Goal: Information Seeking & Learning: Learn about a topic

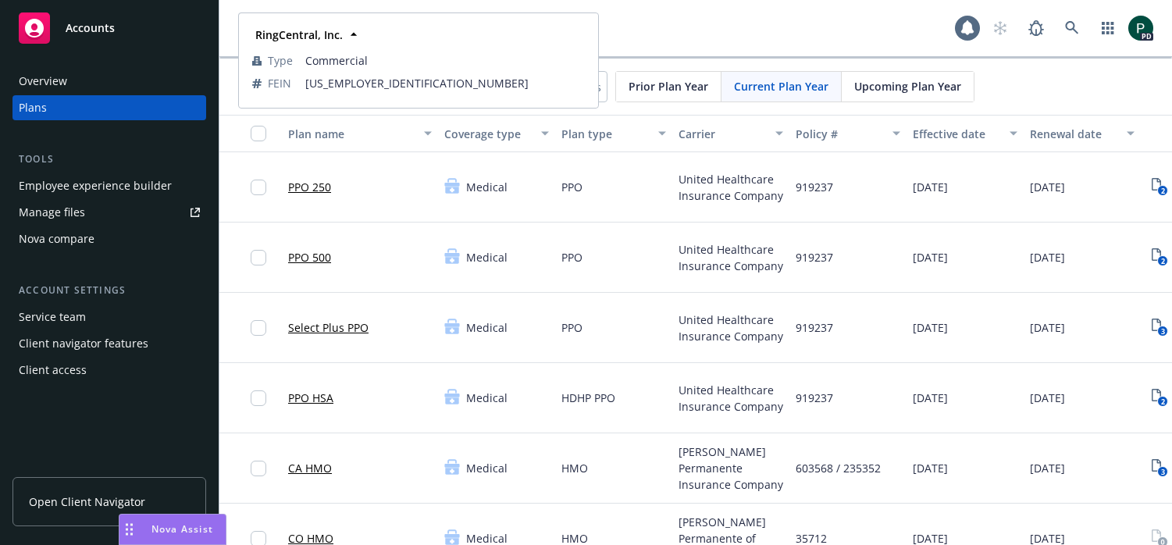
click at [731, 9] on div "RingCentral, Inc. RingCentral, Inc. RingCentral, Inc. Type Commercial FEIN [US_…" at bounding box center [695, 28] width 953 height 56
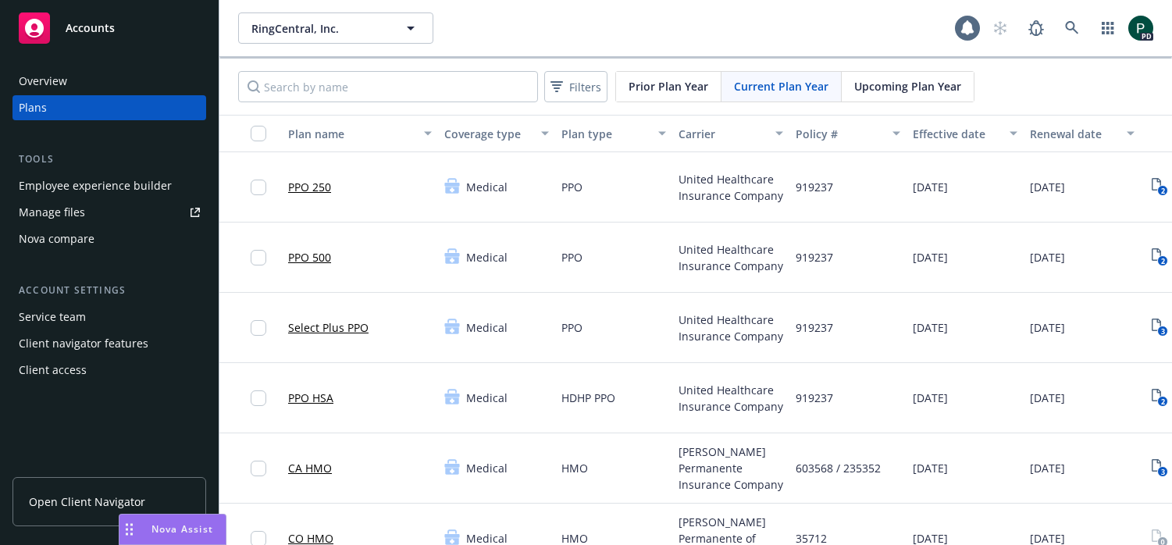
click at [689, 18] on div "RingCentral, Inc. RingCentral, Inc. RingCentral, Inc. Type Commercial FEIN [US_…" at bounding box center [596, 27] width 717 height 31
click at [415, 28] on div "RingCentral, Inc." at bounding box center [335, 27] width 195 height 31
drag, startPoint x: 756, startPoint y: 82, endPoint x: 685, endPoint y: 40, distance: 82.6
click at [757, 76] on div "Current Plan Year" at bounding box center [781, 87] width 120 height 30
click at [348, 27] on span "RingCentral, Inc." at bounding box center [318, 28] width 135 height 16
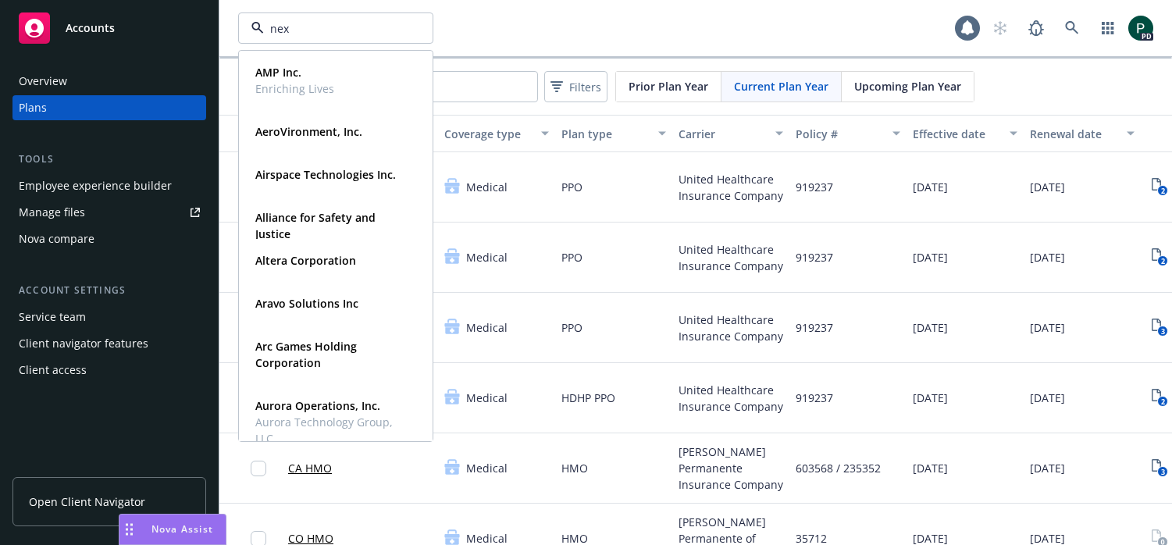
type input "nexh"
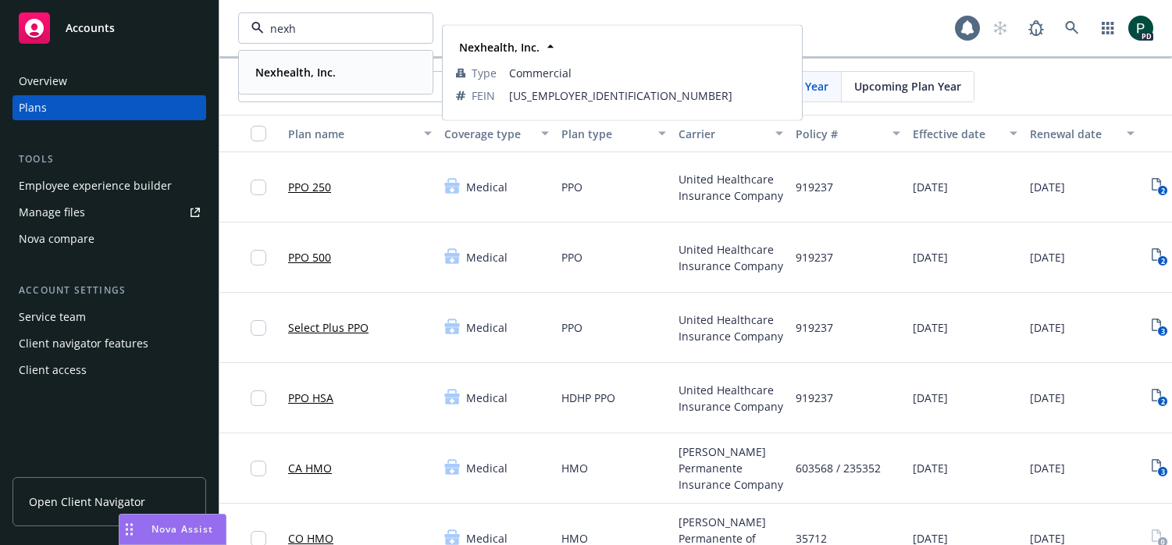
click at [312, 69] on strong "Nexhealth, Inc." at bounding box center [295, 72] width 80 height 15
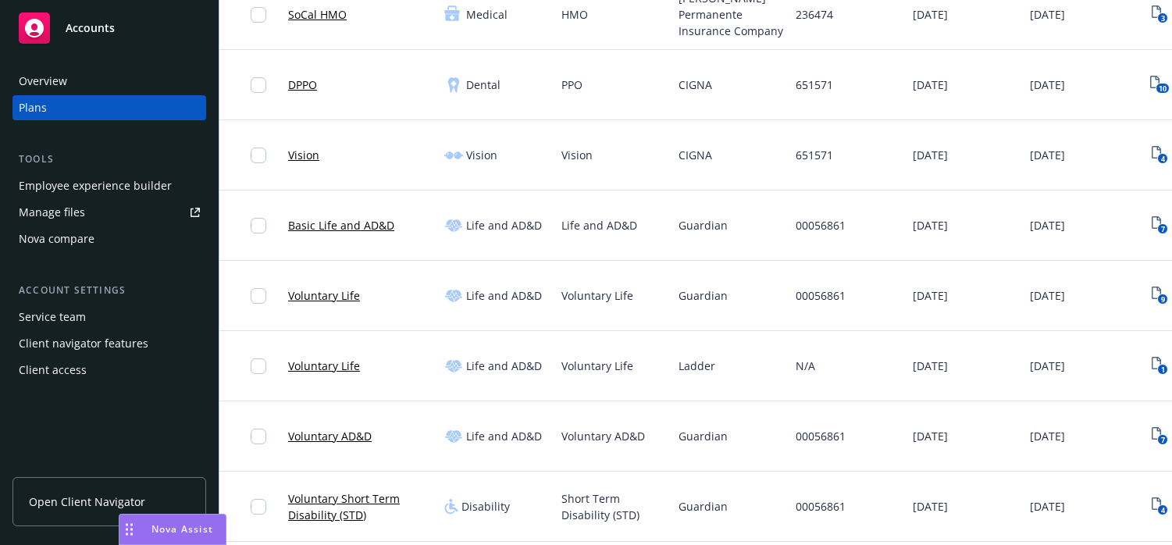
scroll to position [793, 0]
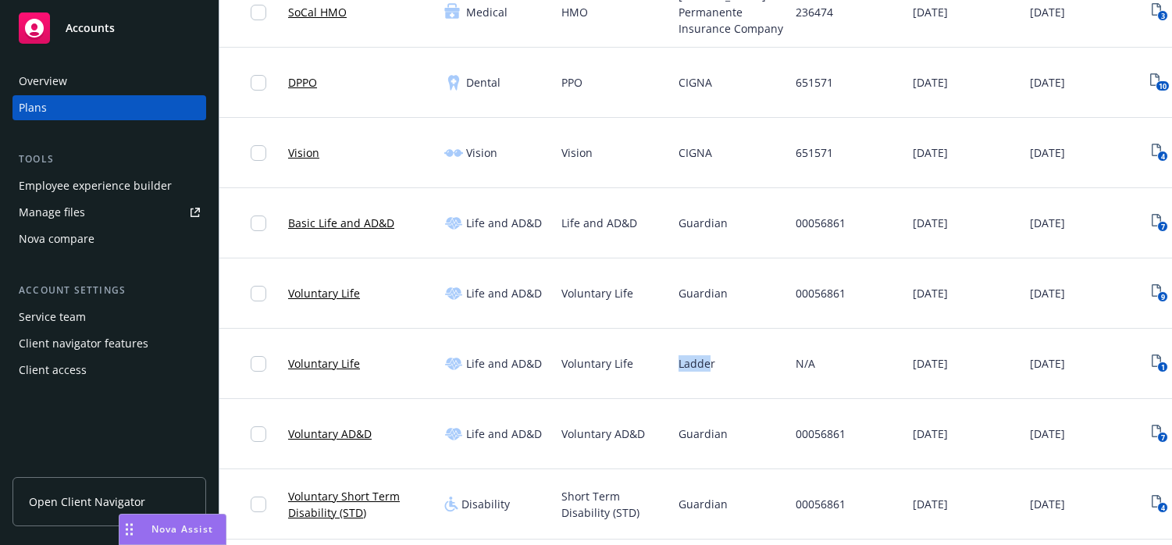
click at [641, 367] on div "Voluntary Life Life and AD&D Voluntary Life Ladder N/A [DATE] [DATE] 1" at bounding box center [738, 364] width 1038 height 70
click at [732, 362] on div "Ladder" at bounding box center [730, 364] width 117 height 70
drag, startPoint x: 707, startPoint y: 365, endPoint x: 625, endPoint y: 363, distance: 82.0
click at [623, 362] on div "Voluntary Life Life and AD&D Voluntary Life Ladder N/A [DATE] [DATE] 1" at bounding box center [738, 364] width 1038 height 70
click at [699, 364] on span "Ladder" at bounding box center [697, 363] width 37 height 16
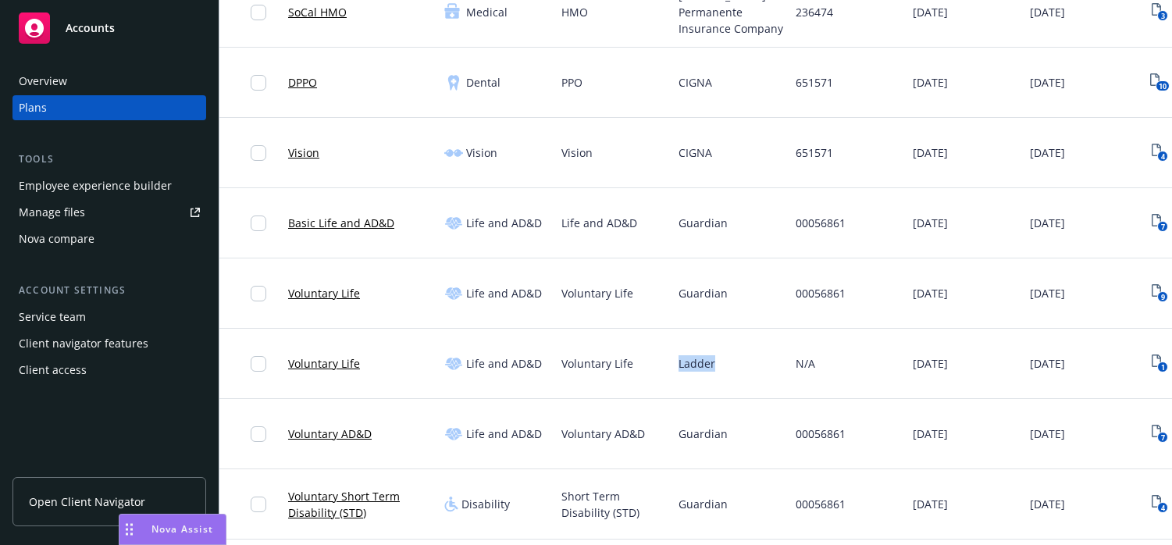
drag, startPoint x: 721, startPoint y: 364, endPoint x: 672, endPoint y: 362, distance: 48.5
click at [672, 362] on div "Ladder" at bounding box center [730, 364] width 117 height 70
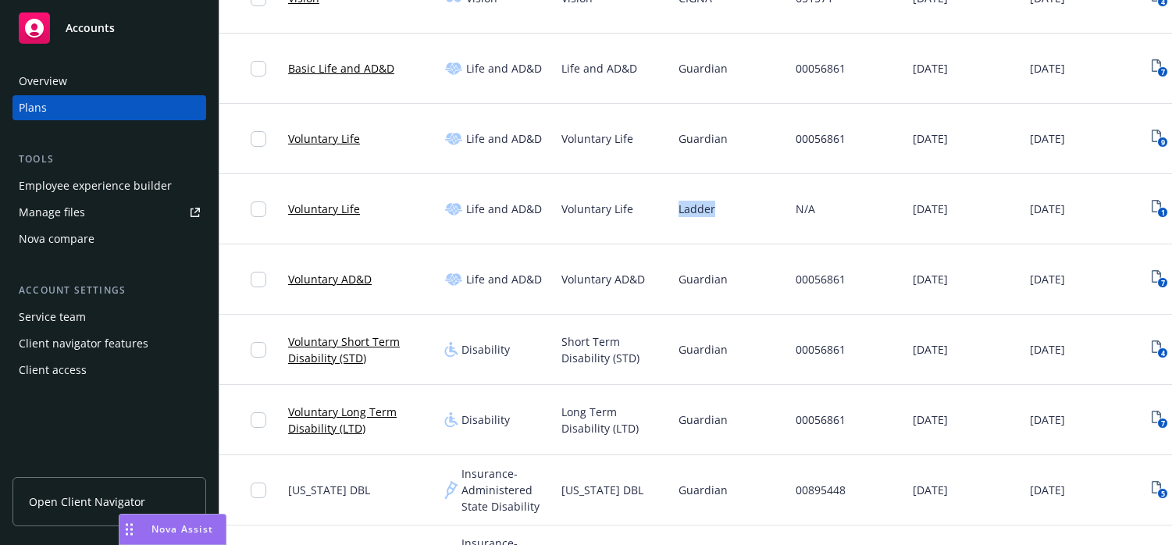
scroll to position [957, 0]
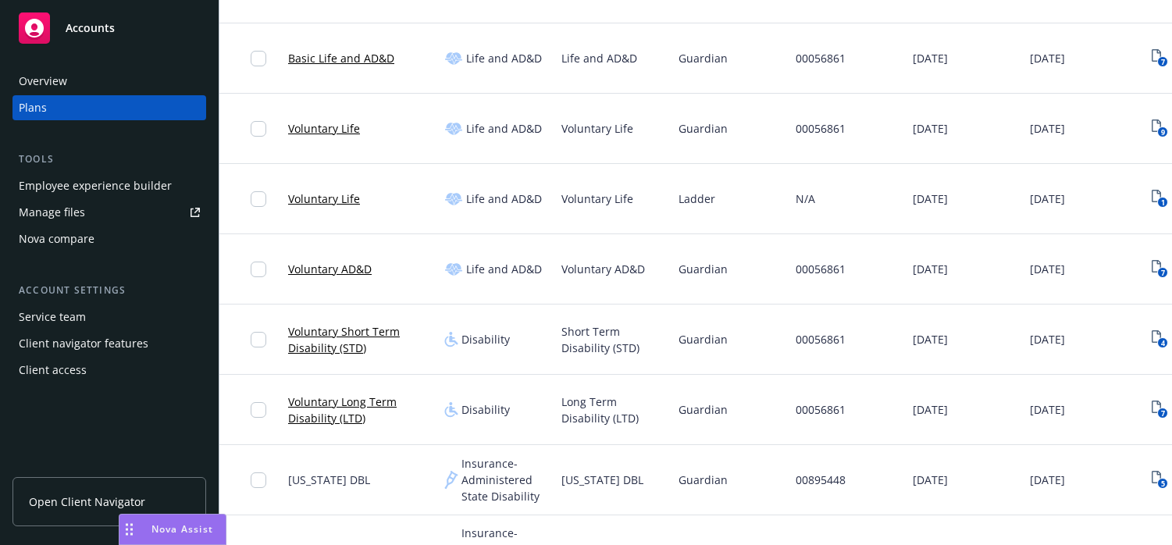
drag, startPoint x: 697, startPoint y: 273, endPoint x: 676, endPoint y: 277, distance: 21.4
click at [676, 277] on div "Guardian" at bounding box center [730, 269] width 117 height 70
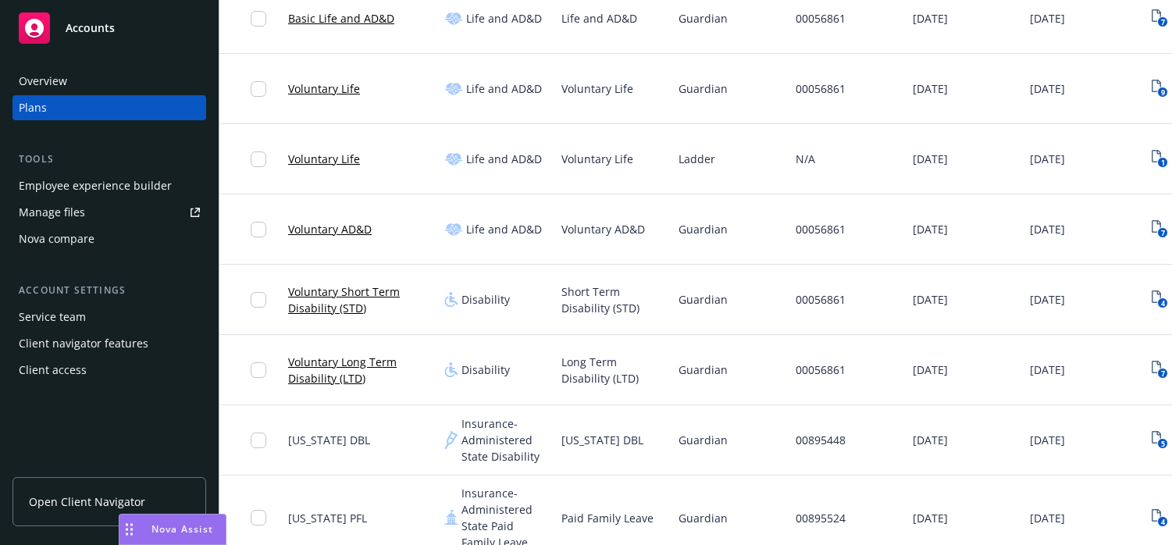
scroll to position [1013, 0]
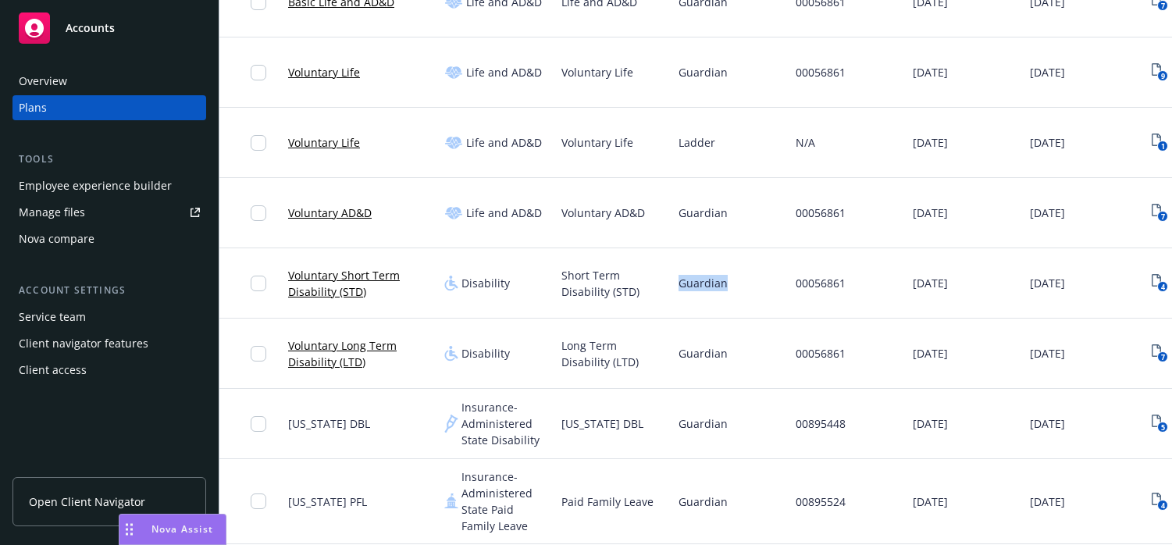
drag, startPoint x: 686, startPoint y: 288, endPoint x: 677, endPoint y: 289, distance: 9.4
click at [677, 289] on div "Guardian" at bounding box center [730, 283] width 117 height 70
click at [718, 305] on div "Guardian" at bounding box center [730, 283] width 117 height 70
click at [718, 354] on span "Guardian" at bounding box center [703, 353] width 49 height 16
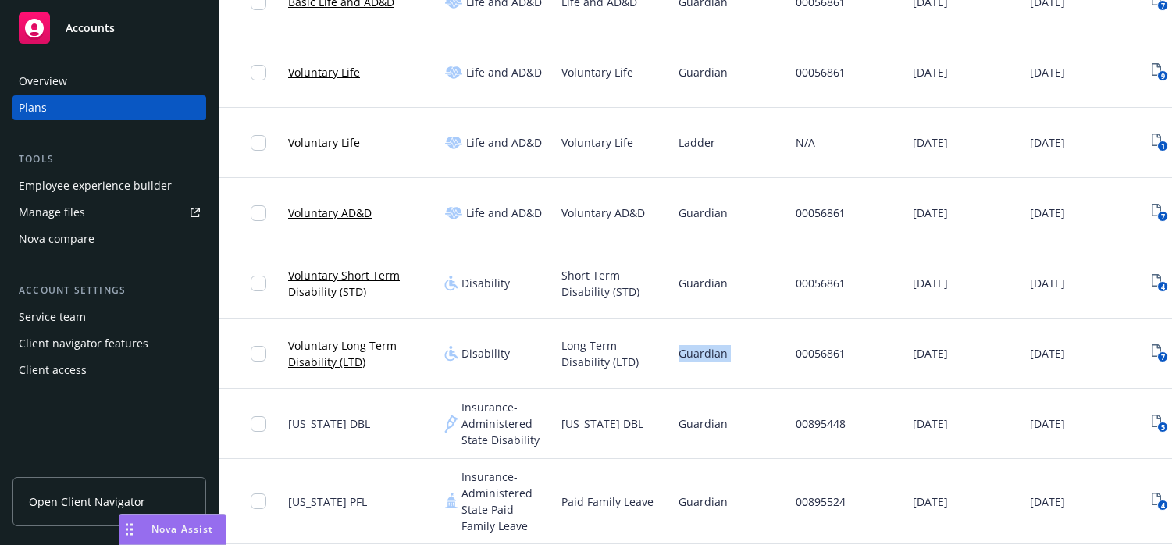
click at [718, 354] on span "Guardian" at bounding box center [703, 353] width 49 height 16
click at [706, 287] on span "Guardian" at bounding box center [703, 283] width 49 height 16
click at [701, 349] on span "Guardian" at bounding box center [703, 353] width 49 height 16
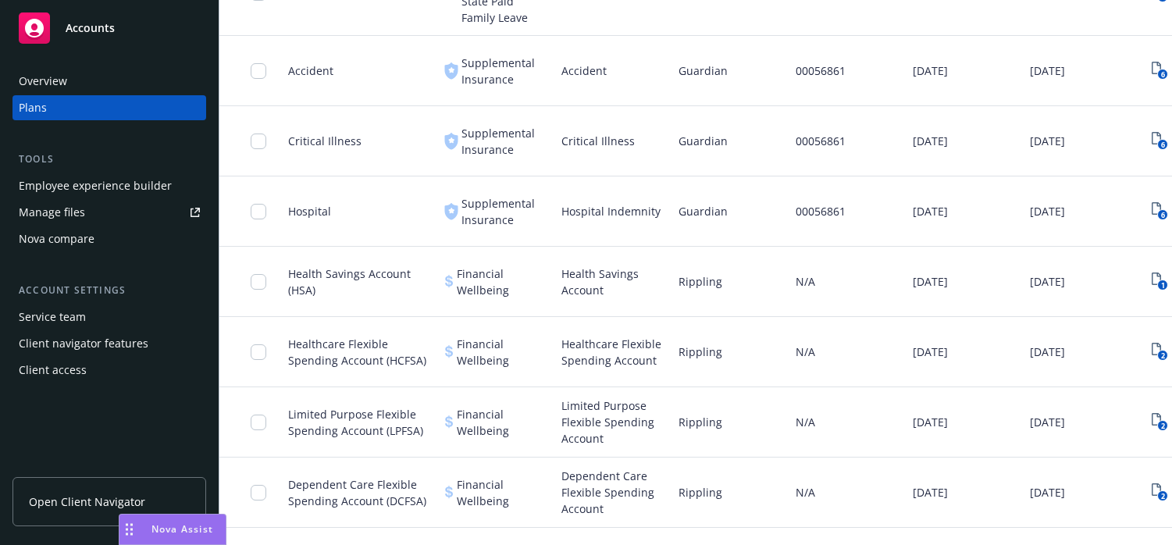
scroll to position [1525, 0]
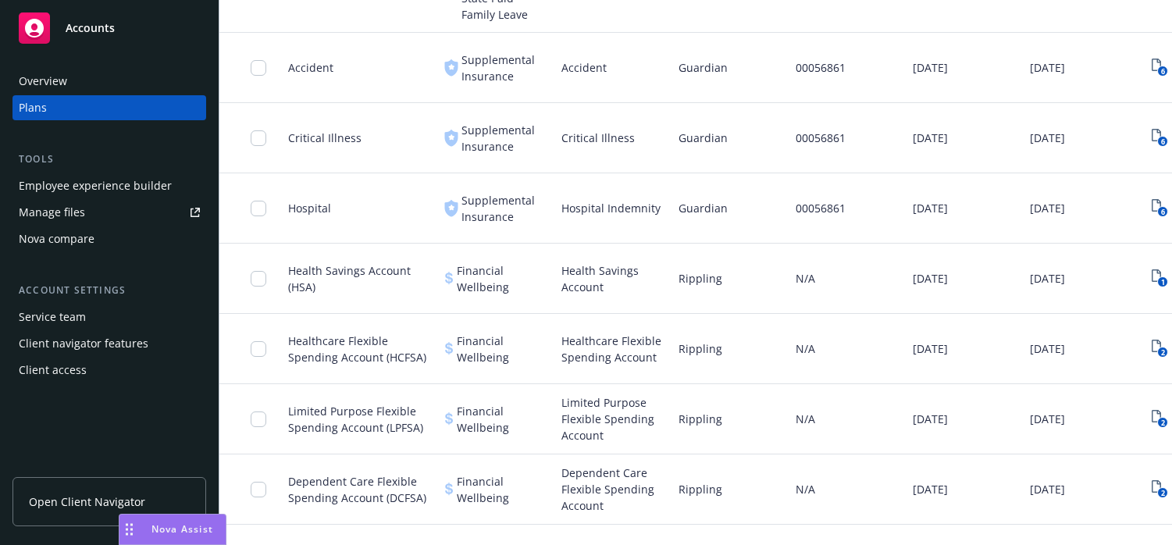
click at [690, 279] on span "Rippling" at bounding box center [701, 278] width 44 height 16
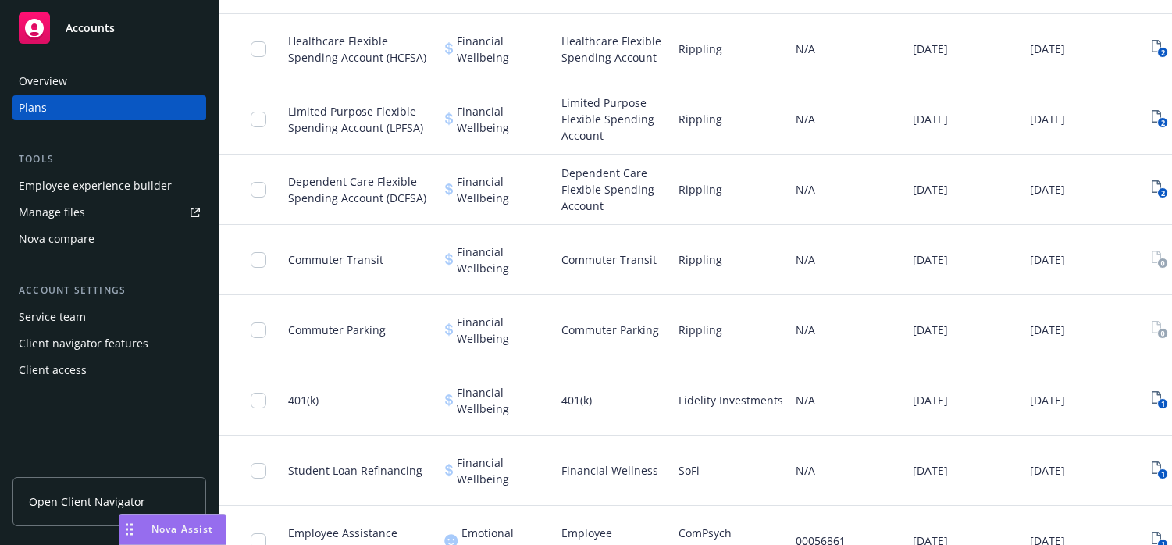
scroll to position [1835, 0]
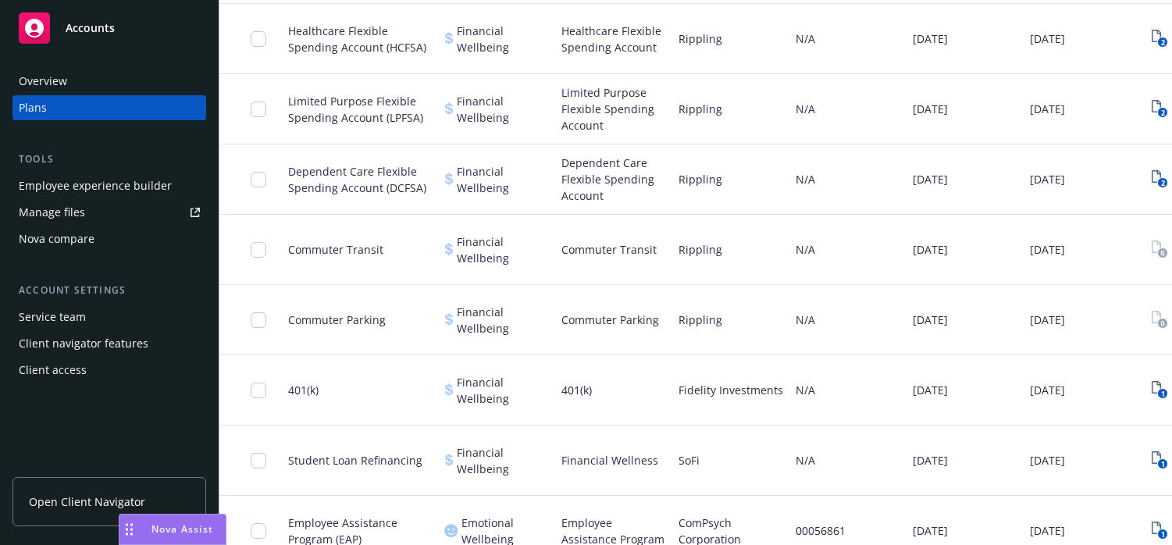
click at [705, 322] on span "Rippling" at bounding box center [701, 320] width 44 height 16
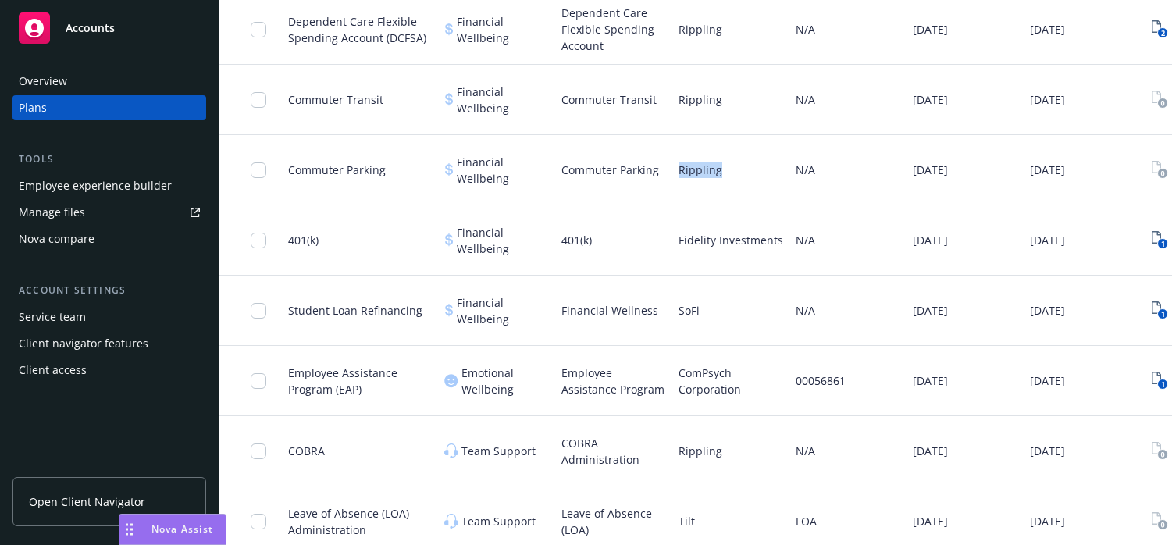
scroll to position [1987, 0]
click at [689, 309] on span "SoFi" at bounding box center [689, 308] width 21 height 16
click at [706, 386] on span "ComPsych Corporation" at bounding box center [731, 378] width 105 height 33
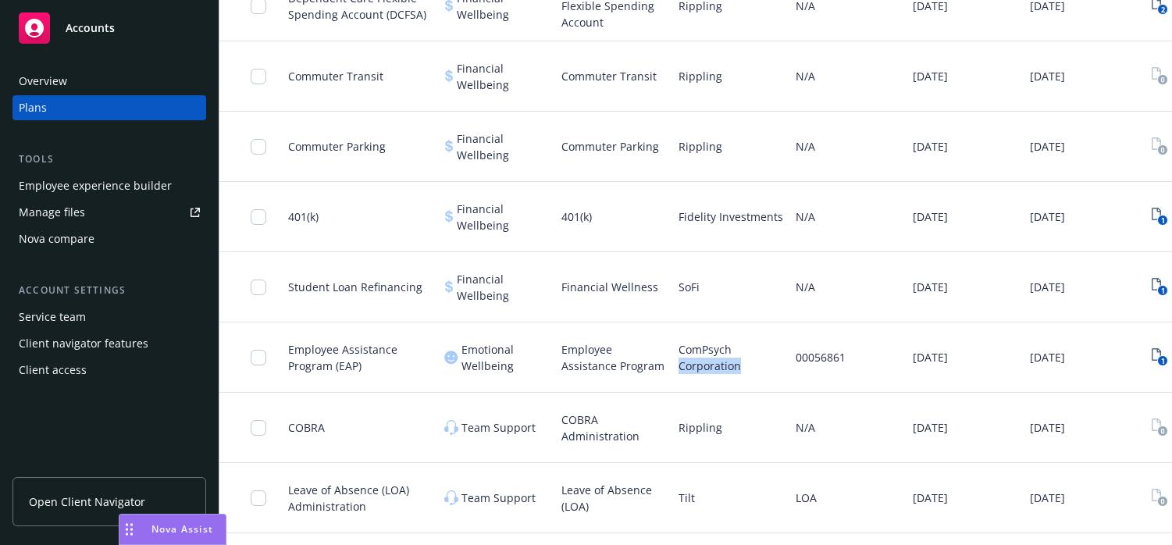
scroll to position [2013, 0]
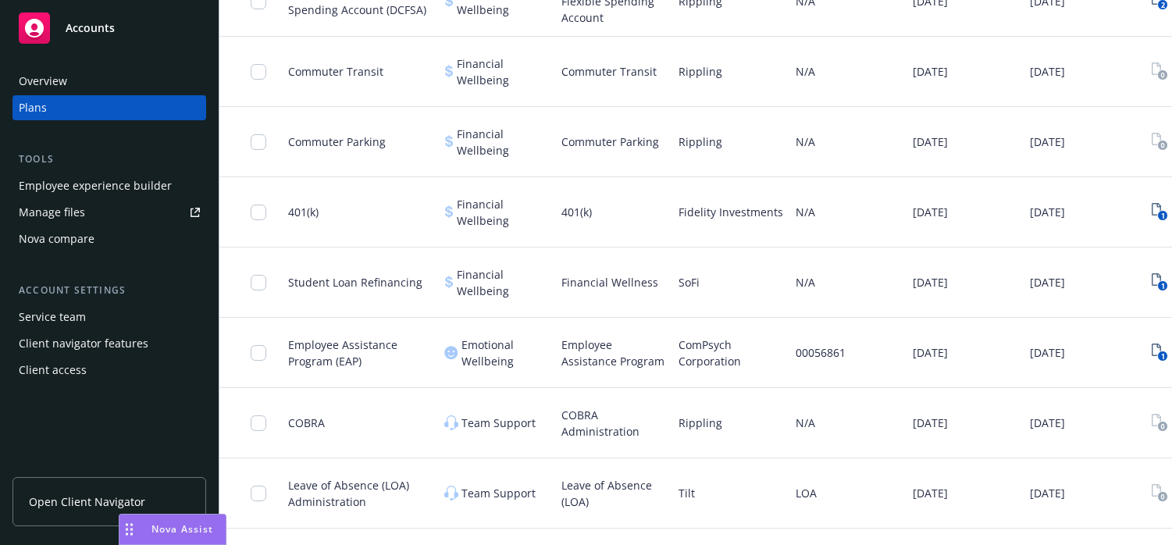
click at [695, 420] on span "Rippling" at bounding box center [701, 423] width 44 height 16
click at [695, 421] on span "Rippling" at bounding box center [701, 423] width 44 height 16
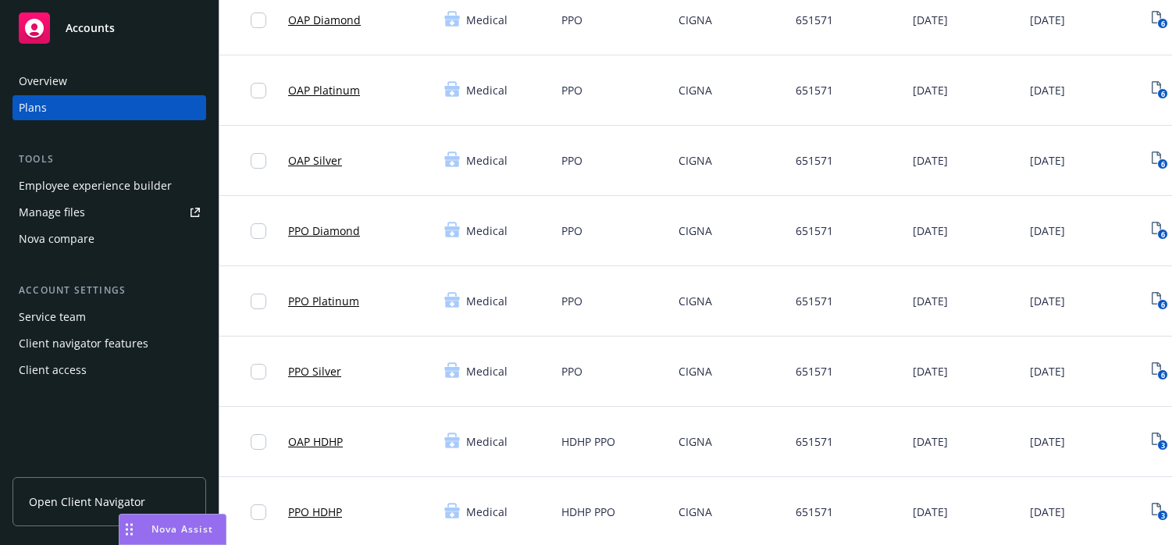
scroll to position [164, 0]
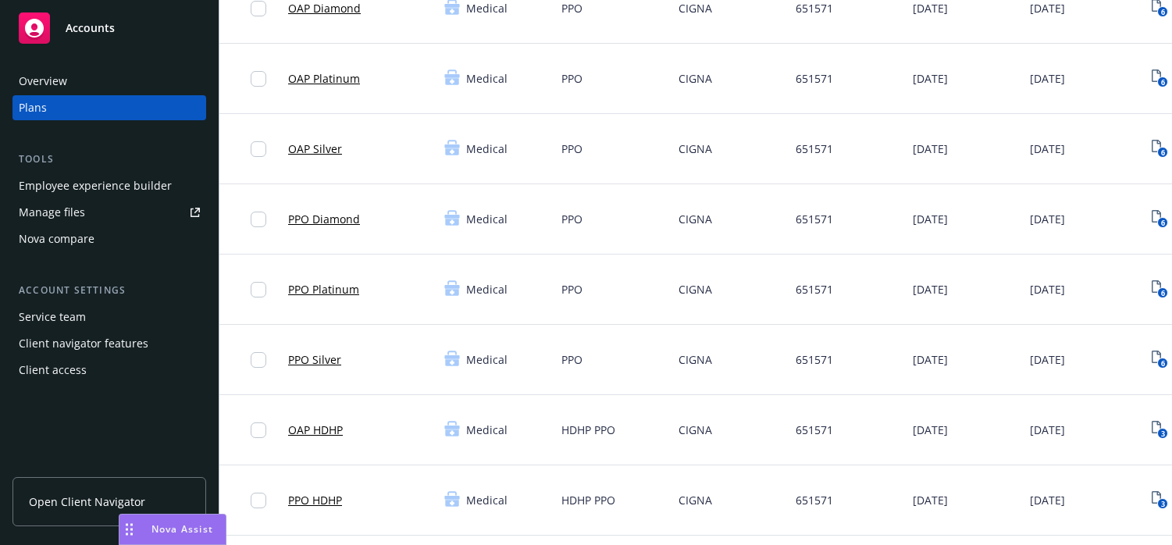
click at [323, 431] on link "OAP HDHP" at bounding box center [315, 430] width 55 height 16
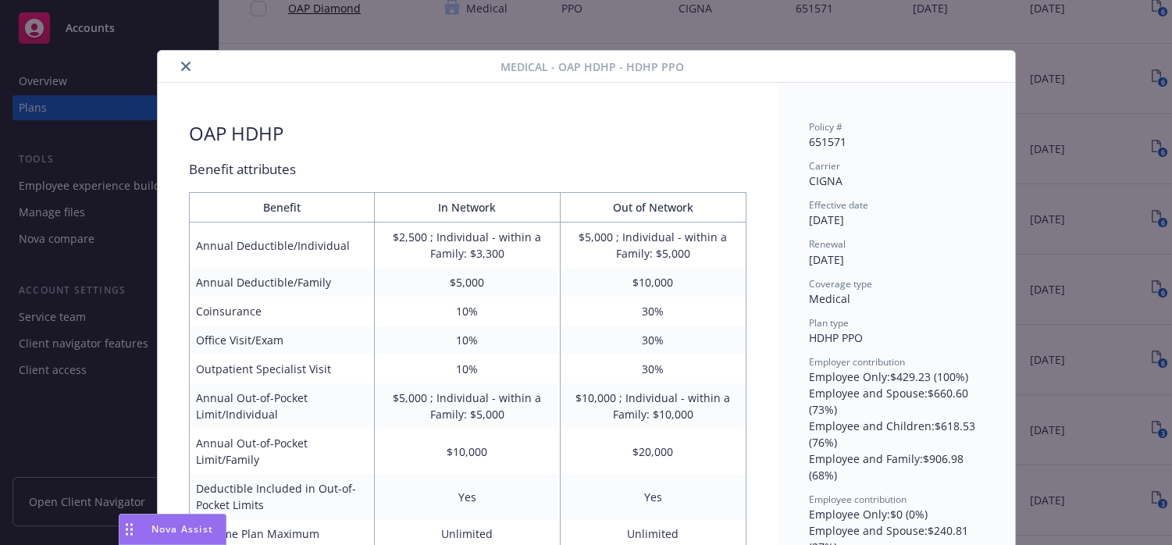
scroll to position [47, 0]
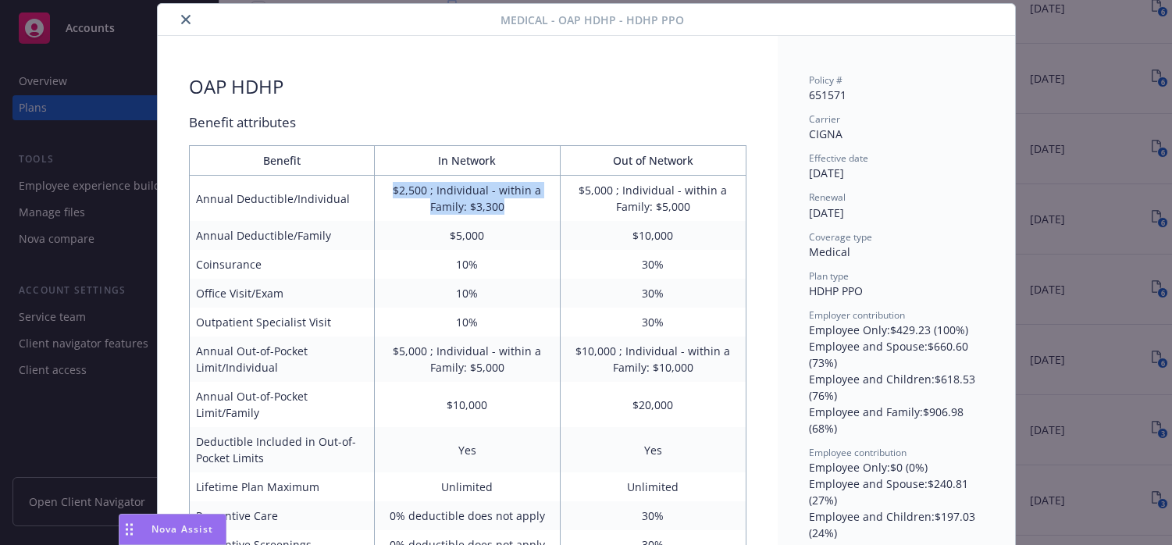
drag, startPoint x: 397, startPoint y: 193, endPoint x: 520, endPoint y: 202, distance: 123.7
click at [520, 202] on td "$2,500 ; Individual - within a Family: $3,300" at bounding box center [468, 199] width 186 height 46
click at [403, 195] on td "$2,500 ; Individual - within a Family: $3,300" at bounding box center [468, 199] width 186 height 46
drag, startPoint x: 405, startPoint y: 188, endPoint x: 444, endPoint y: 189, distance: 39.0
click at [444, 189] on td "$2,500 ; Individual - within a Family: $3,300" at bounding box center [468, 199] width 186 height 46
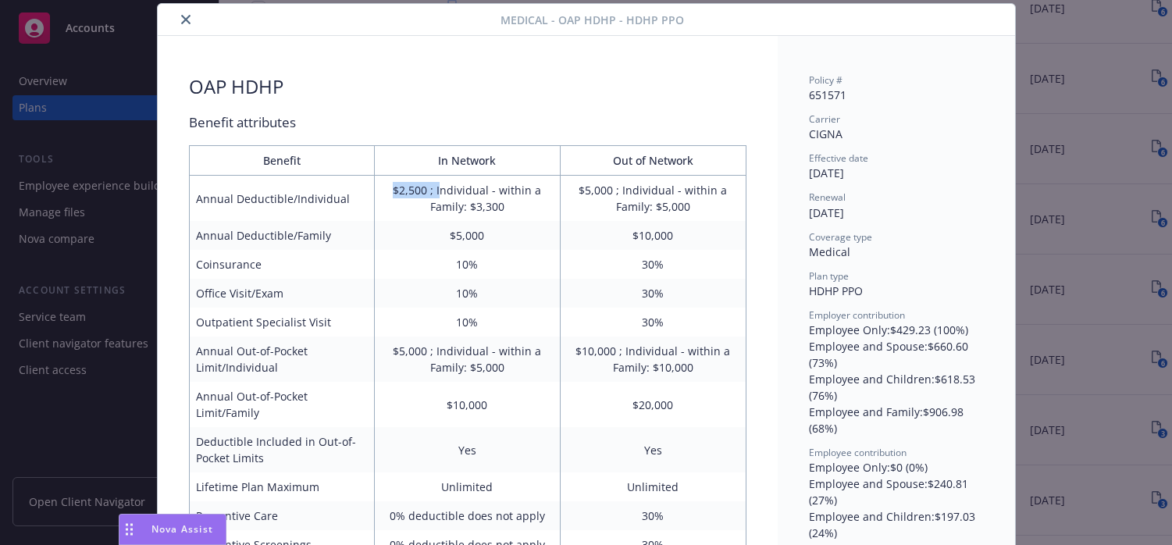
click at [187, 23] on icon "close" at bounding box center [185, 19] width 9 height 9
